Goal: Check status: Check status

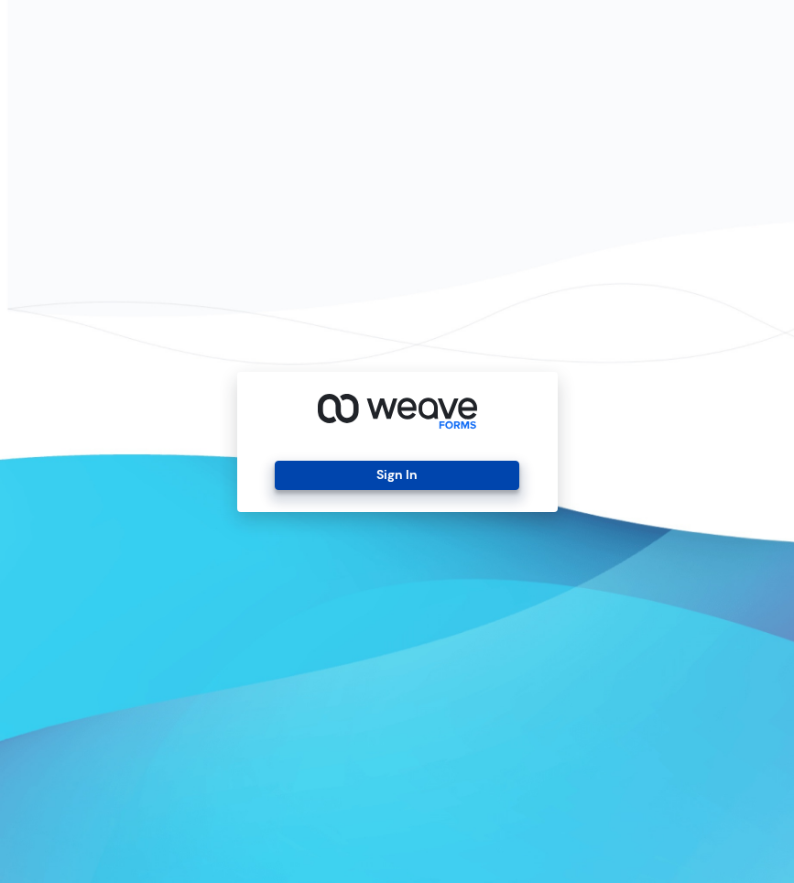
click at [409, 466] on button "Sign In" at bounding box center [397, 475] width 245 height 29
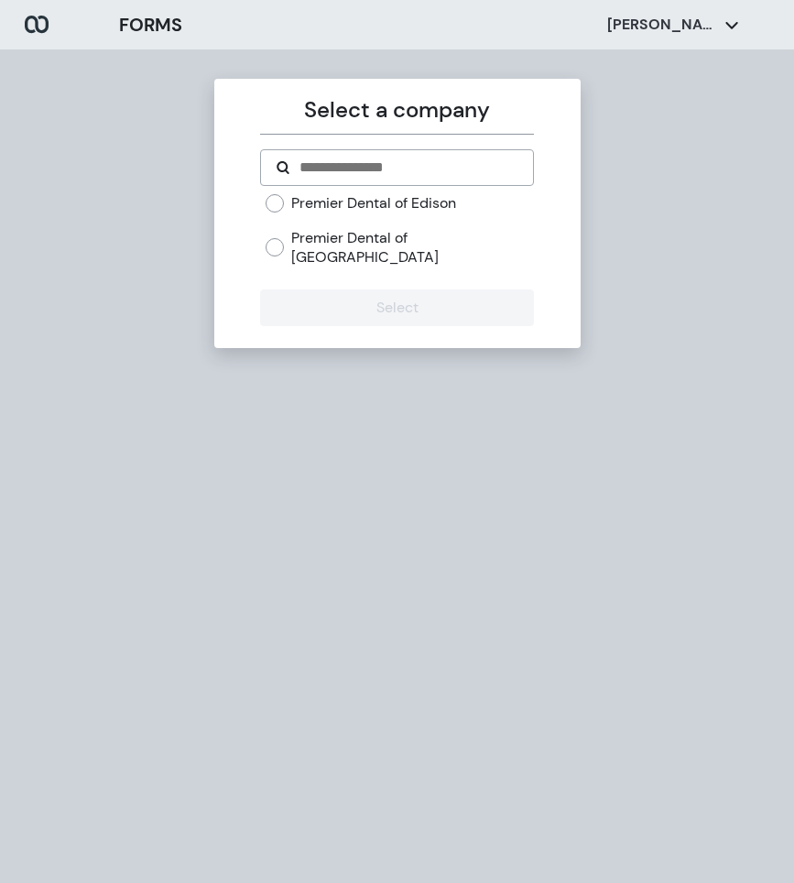
click at [297, 200] on label "Premier Dental of Edison" at bounding box center [373, 203] width 165 height 20
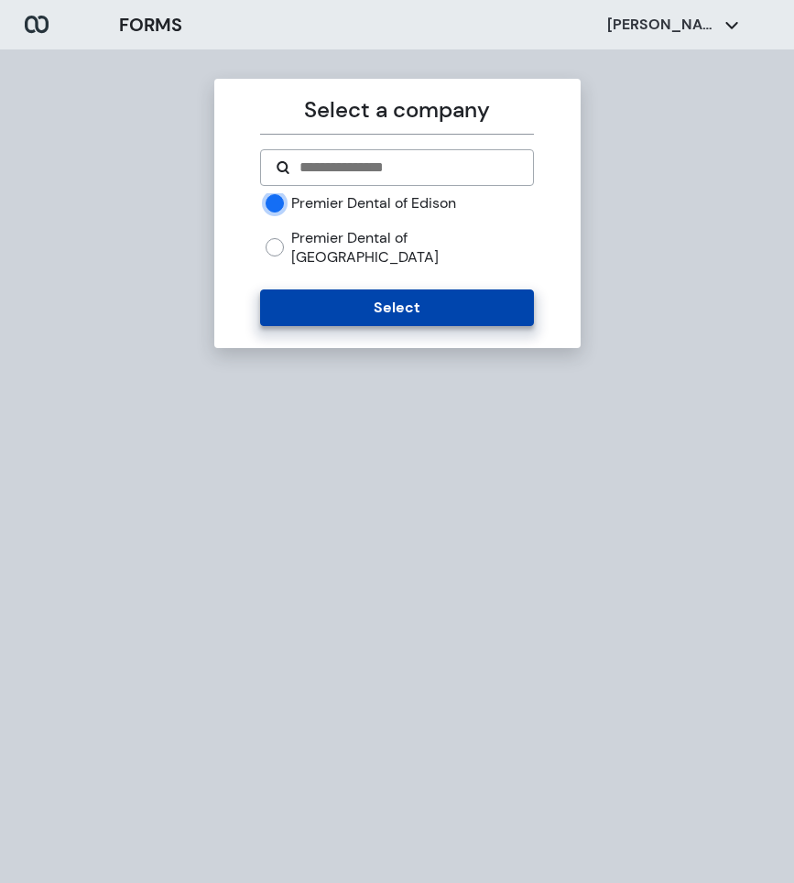
click at [311, 289] on button "Select" at bounding box center [397, 307] width 274 height 37
